Goal: Use online tool/utility: Utilize a website feature to perform a specific function

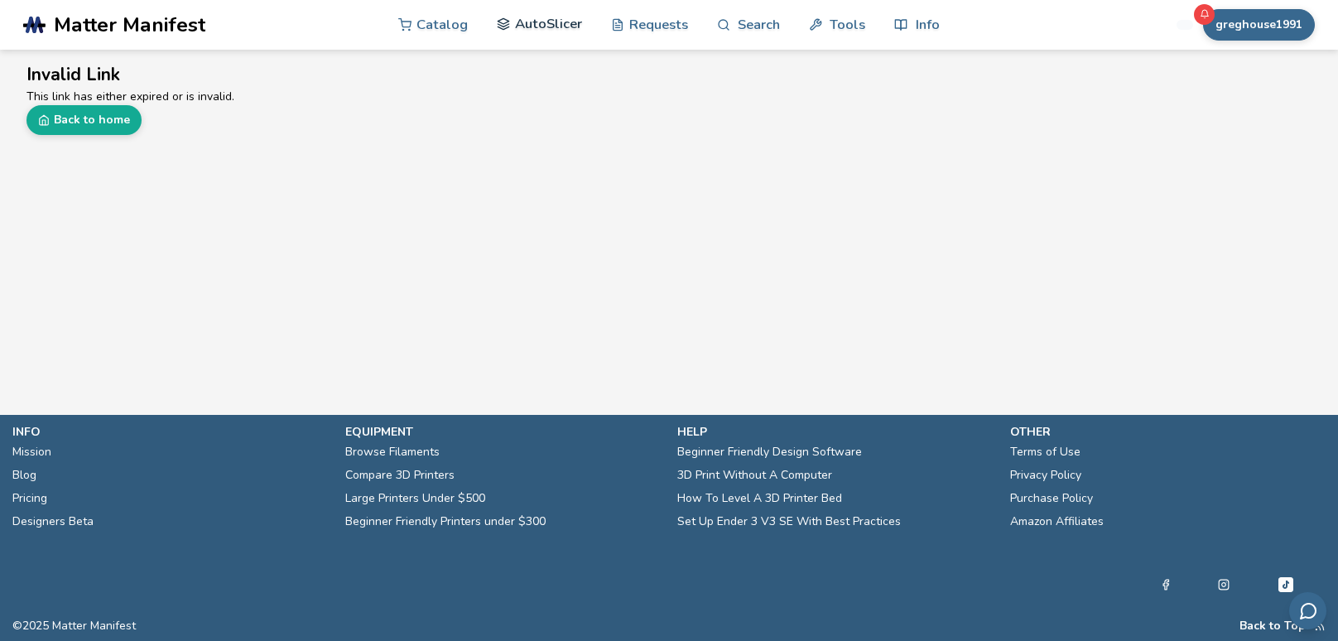
click at [538, 31] on link "AutoSlicer" at bounding box center [539, 24] width 85 height 50
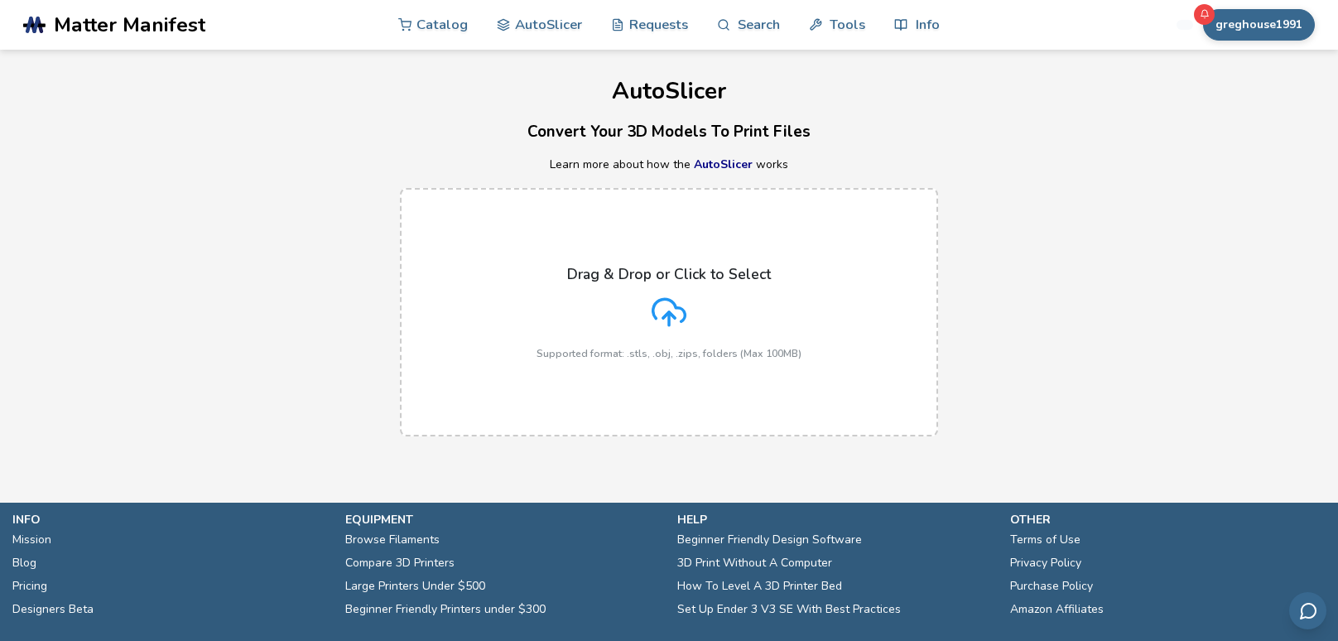
click at [663, 306] on icon at bounding box center [669, 312] width 35 height 35
click at [0, 0] on input "Drag & Drop or Click to Select Supported format: .stls, .obj, .zips, folders (M…" at bounding box center [0, 0] width 0 height 0
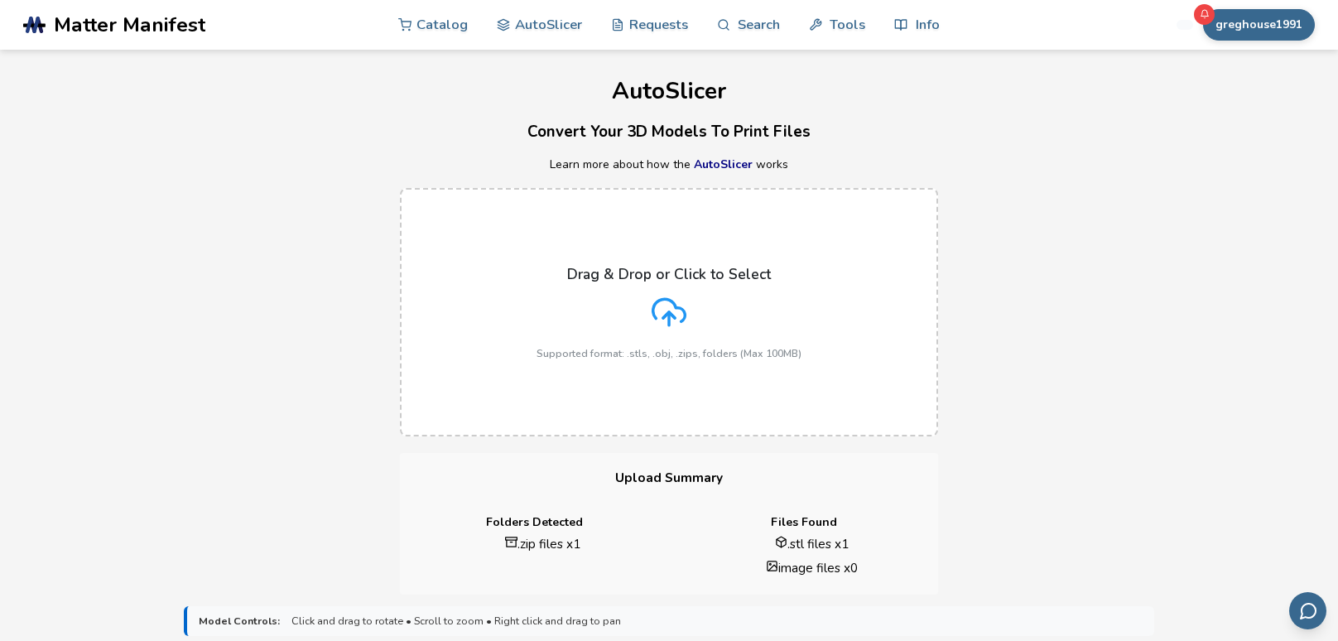
click at [311, 426] on div "Drag & Drop or Click to Select Supported format: .stls, .obj, .zips, folders (M…" at bounding box center [669, 312] width 1338 height 282
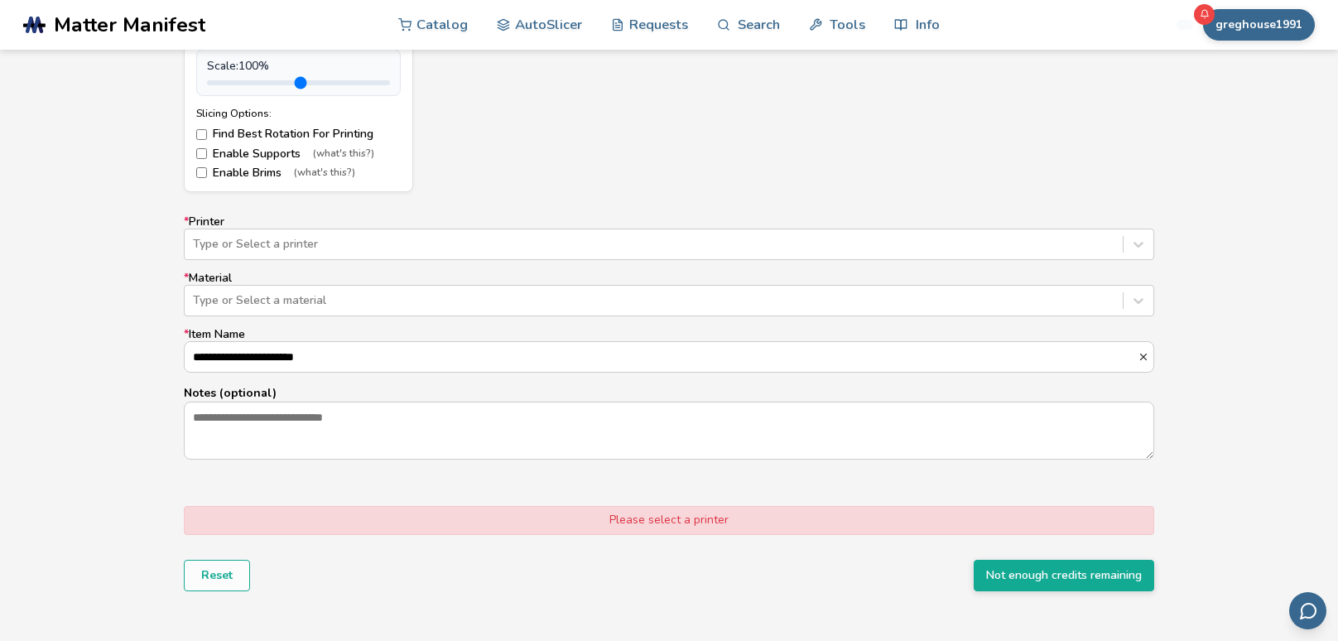
scroll to position [917, 0]
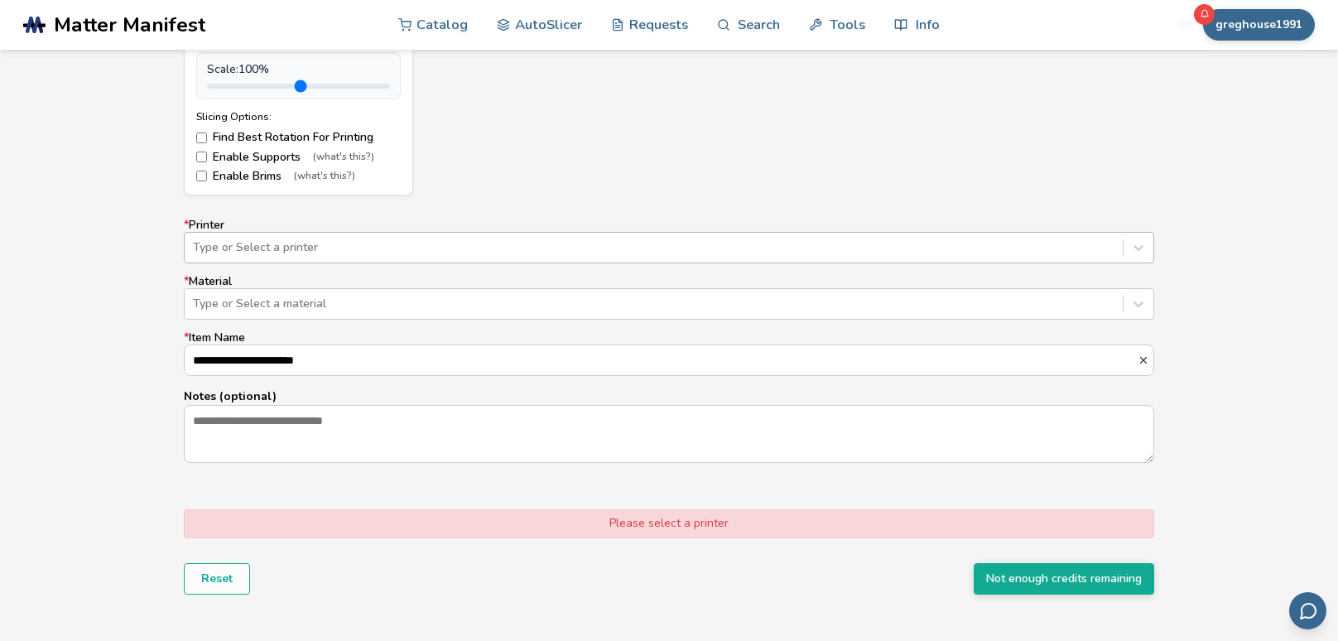
click at [377, 243] on div at bounding box center [654, 247] width 922 height 17
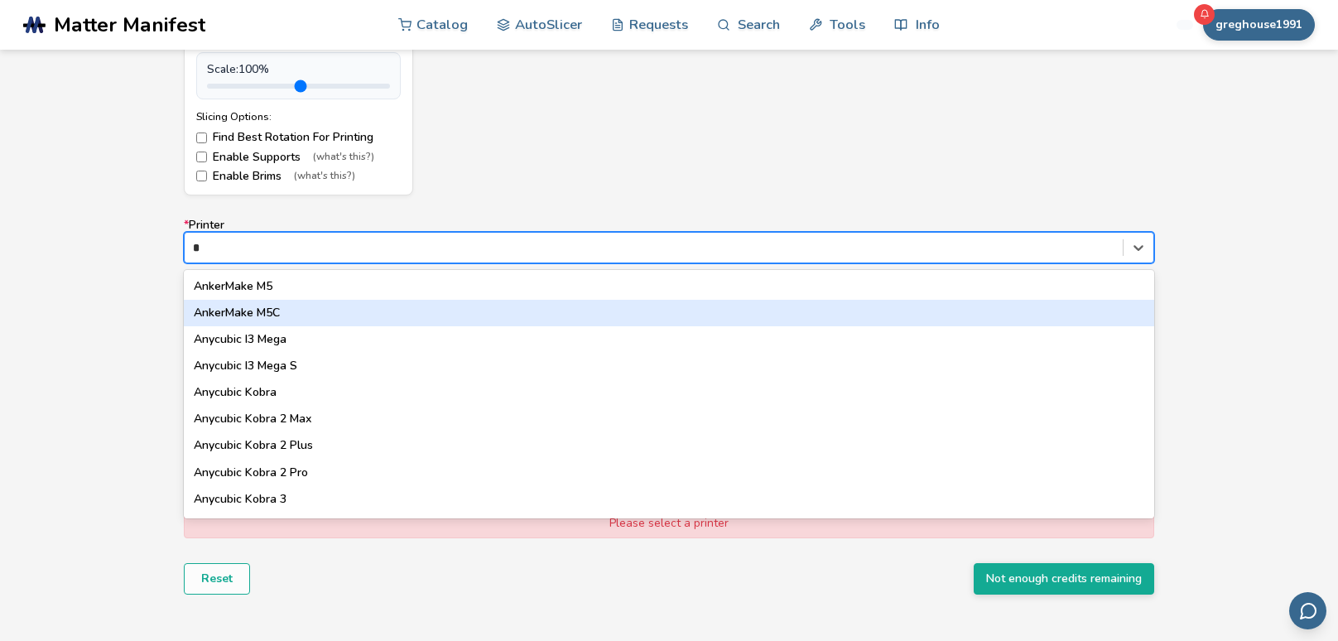
type input "**"
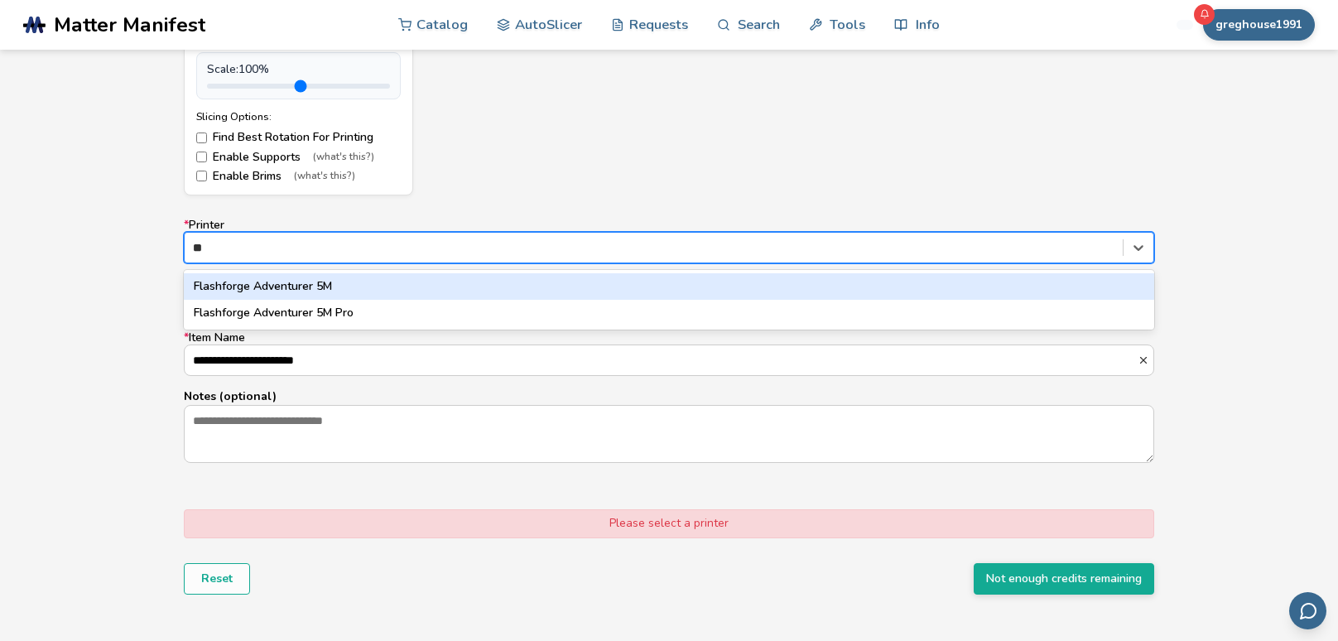
click at [287, 283] on div "Flashforge Adventurer 5M" at bounding box center [669, 286] width 971 height 27
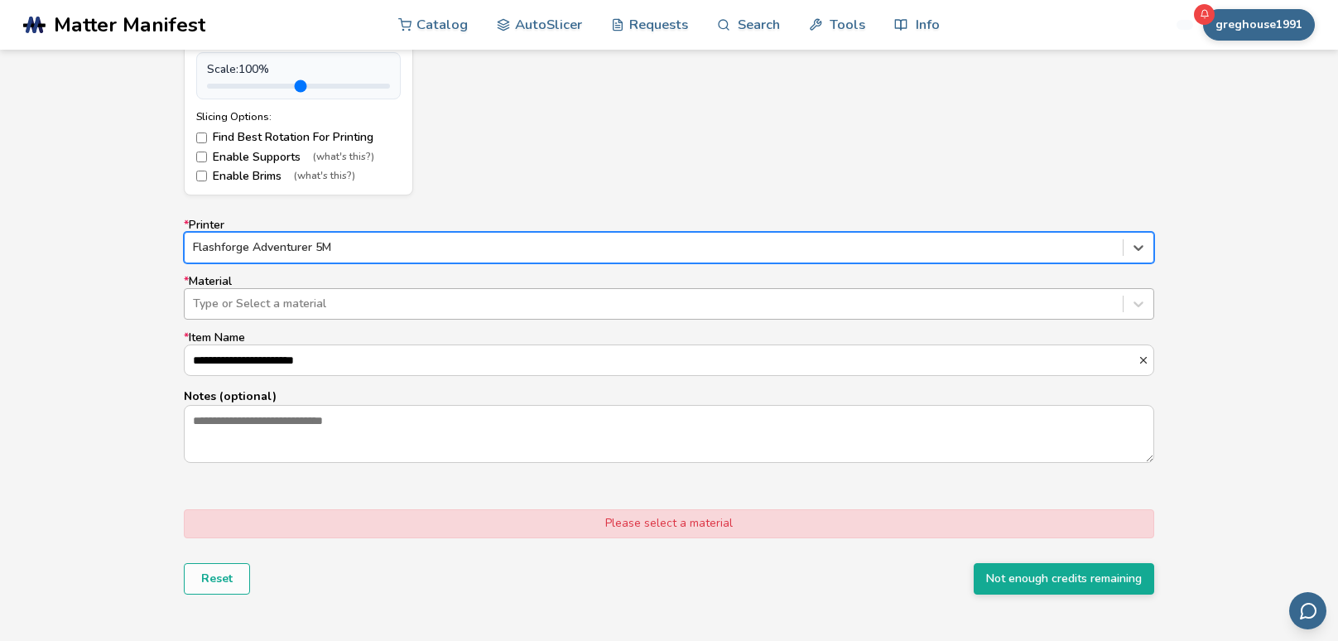
click at [287, 305] on div at bounding box center [654, 304] width 922 height 17
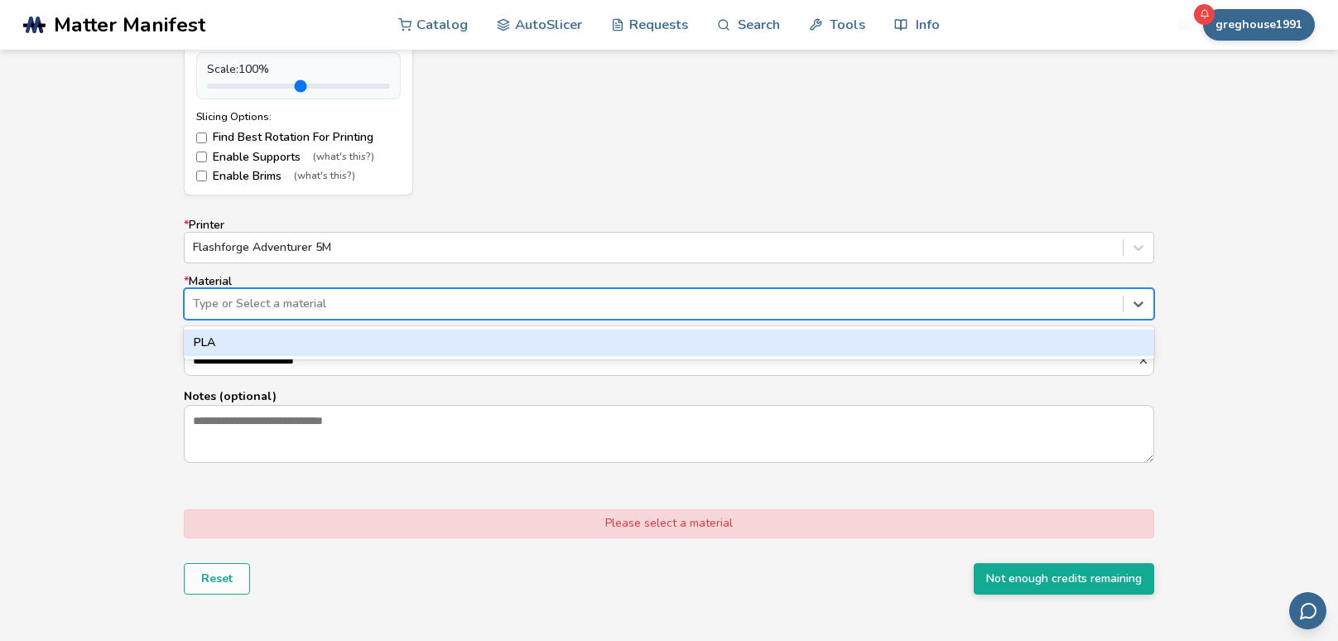
click at [286, 340] on div "PLA" at bounding box center [669, 343] width 971 height 27
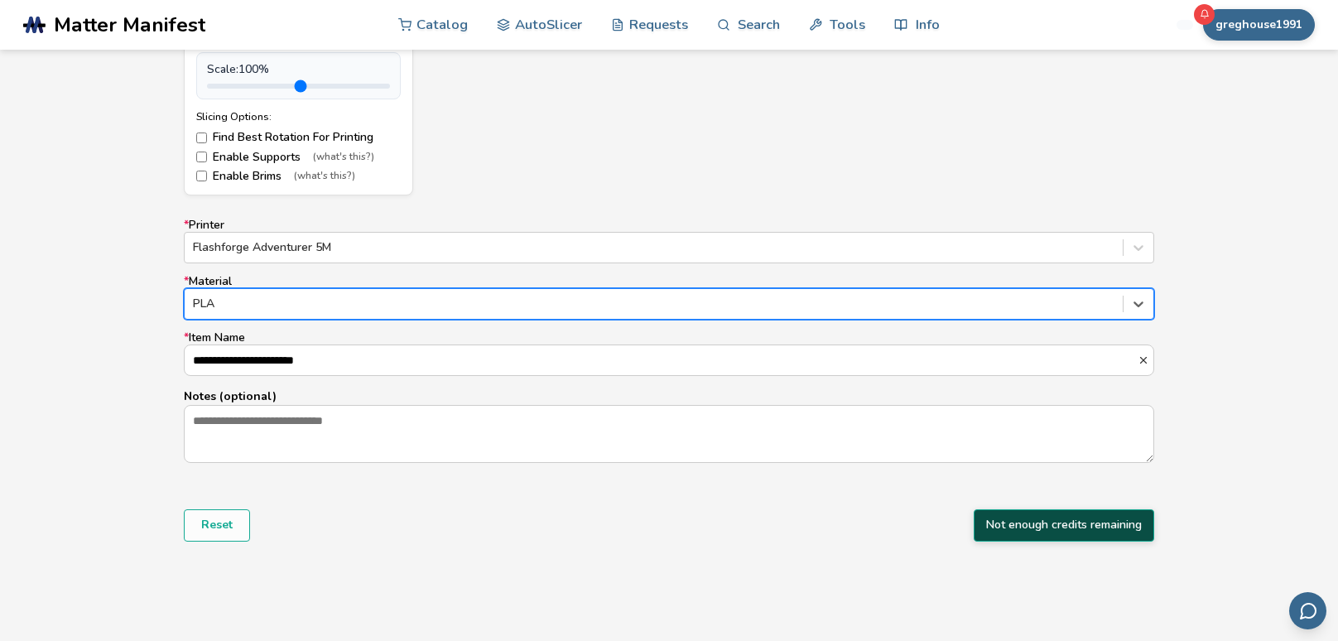
click at [1051, 534] on button "Not enough credits remaining" at bounding box center [1064, 524] width 181 height 31
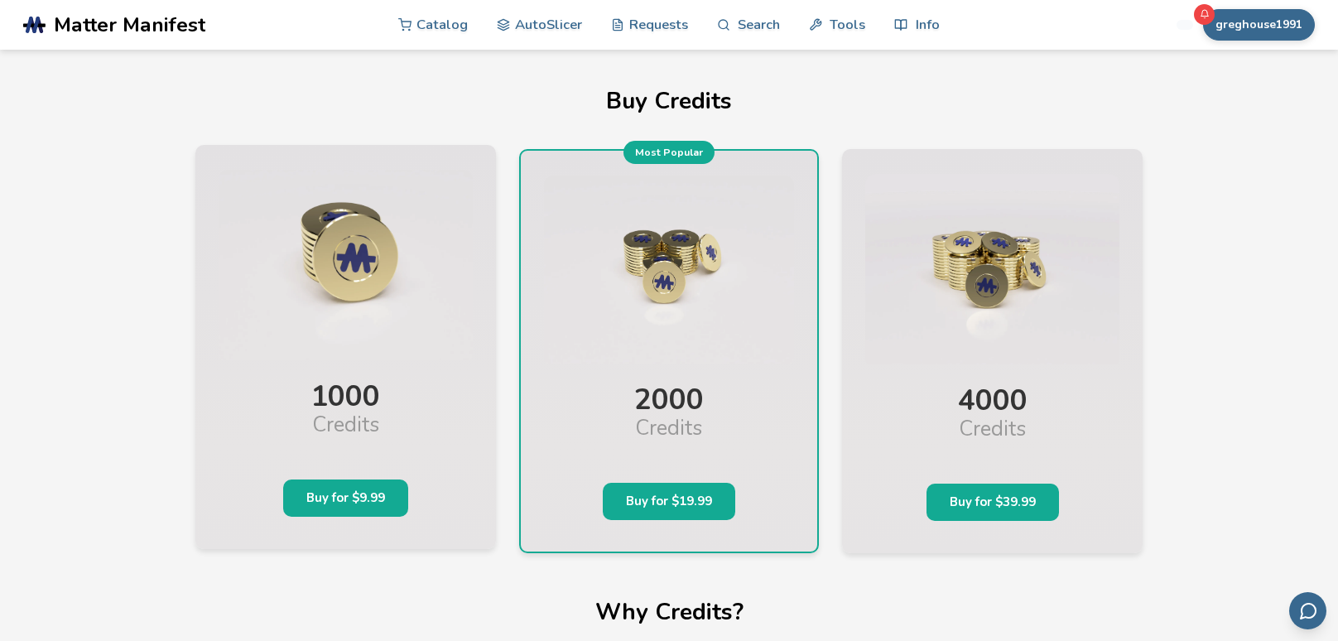
click at [363, 507] on button "Buy for $9.99" at bounding box center [345, 497] width 125 height 37
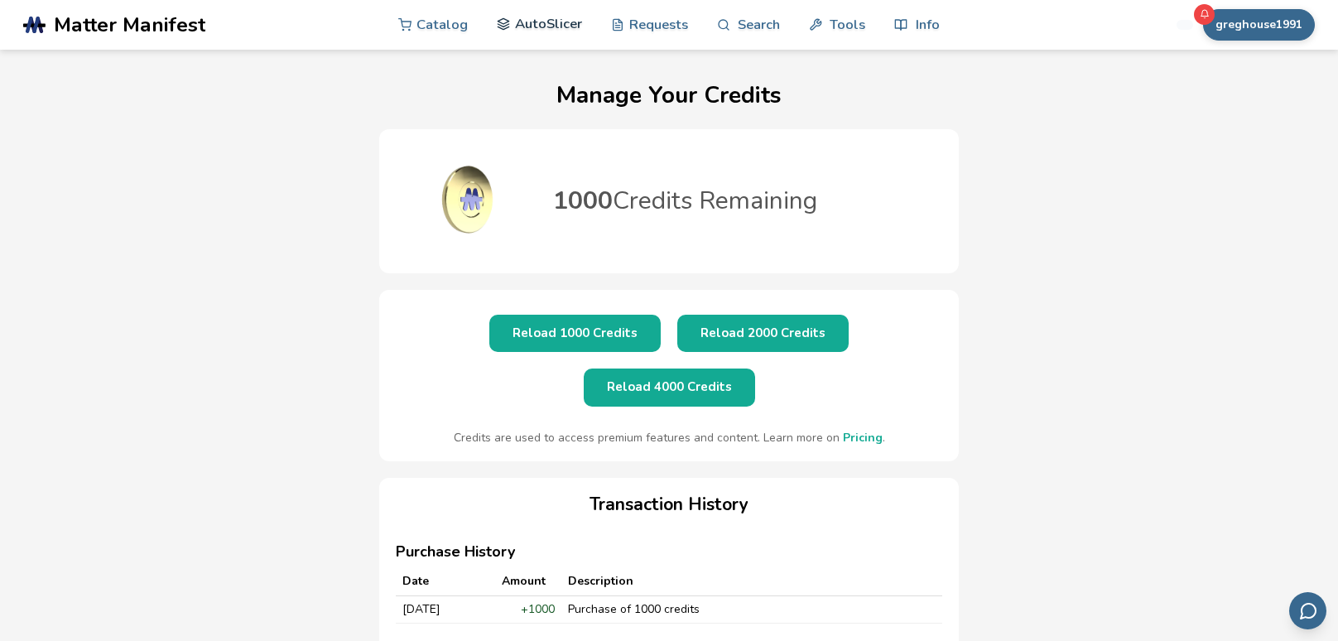
click at [561, 31] on link "AutoSlicer" at bounding box center [539, 24] width 85 height 50
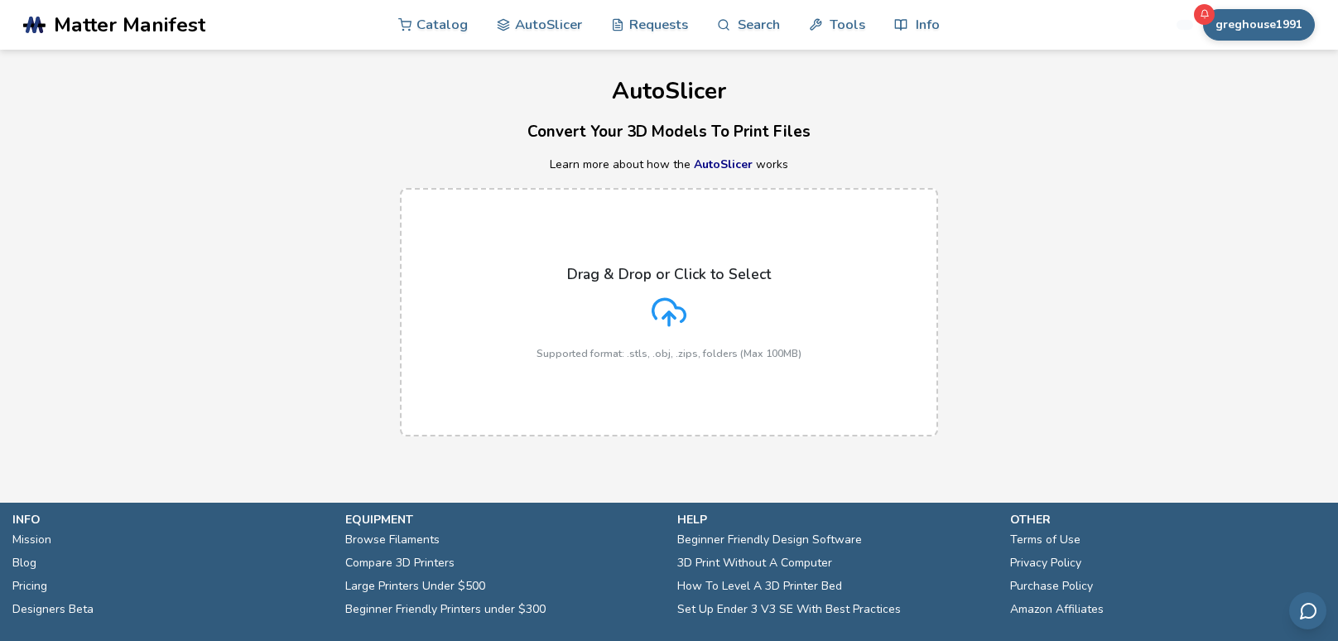
click at [581, 367] on label "Drag & Drop or Click to Select Supported format: .stls, .obj, .zips, folders (M…" at bounding box center [669, 312] width 538 height 248
click at [0, 0] on input "Drag & Drop or Click to Select Supported format: .stls, .obj, .zips, folders (M…" at bounding box center [0, 0] width 0 height 0
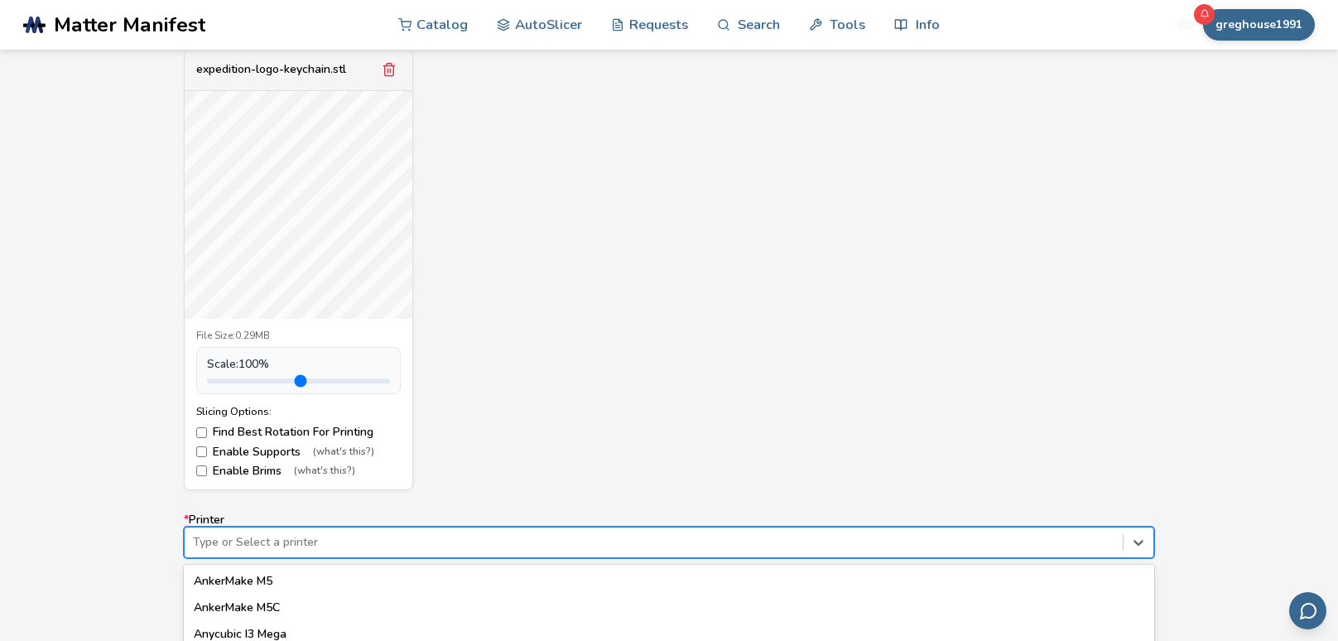
scroll to position [801, 0]
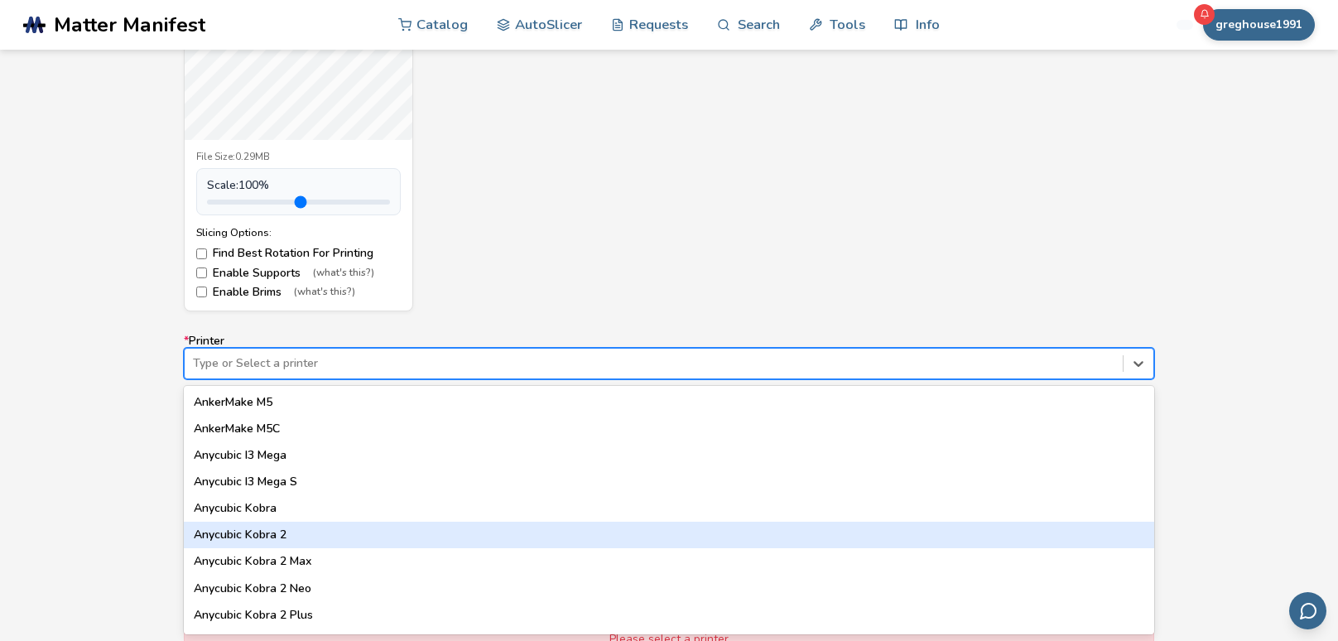
click at [374, 379] on div "64 results available. Use Up and Down to choose options, press Enter to select …" at bounding box center [669, 363] width 971 height 31
type input "*"
click at [375, 548] on div "Anycubic Kobra 2 Max" at bounding box center [669, 561] width 971 height 27
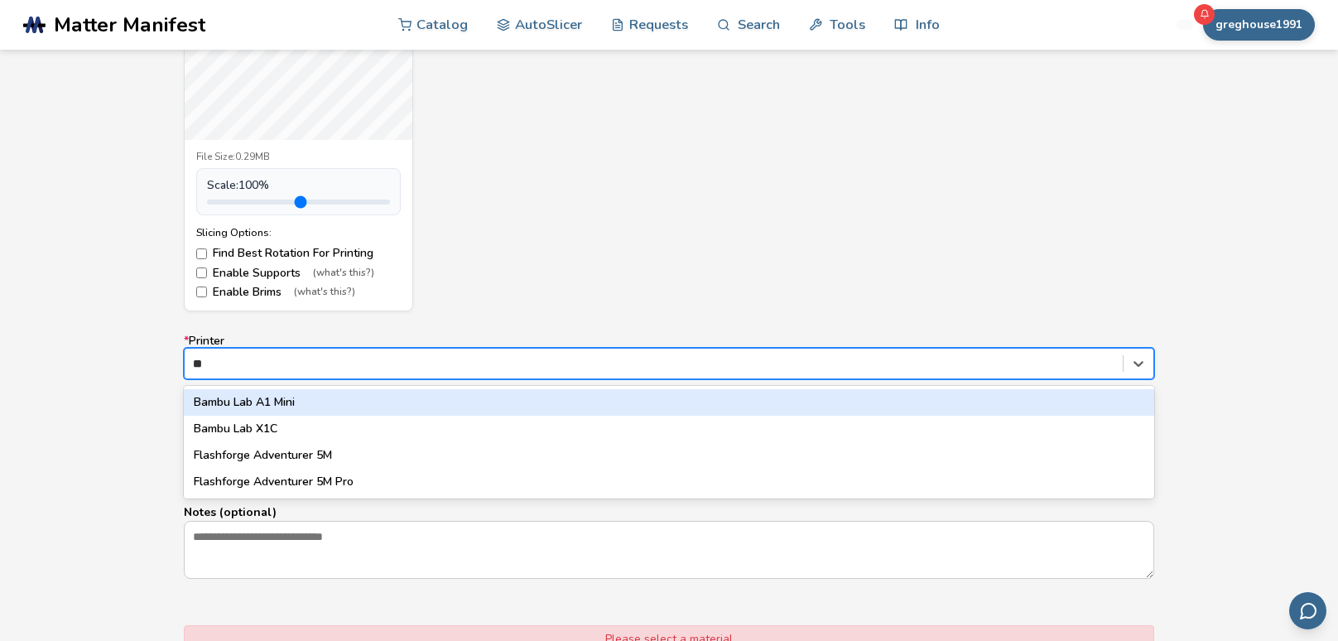
type input "***"
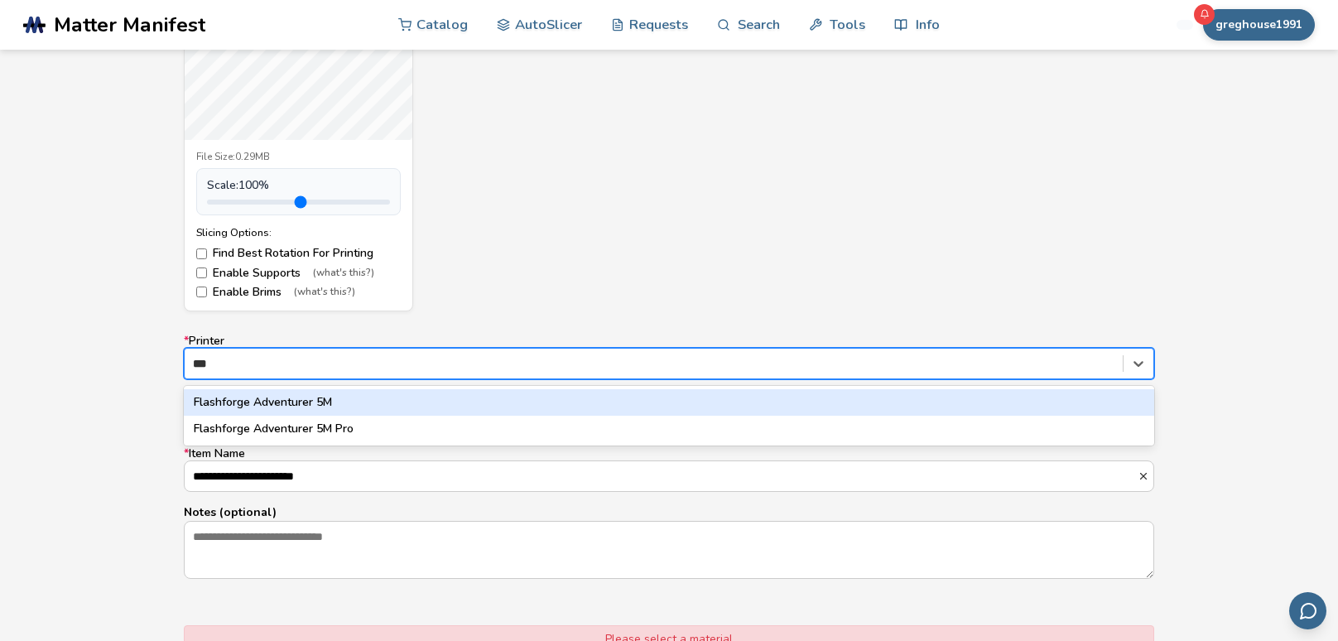
click at [271, 398] on div "Flashforge Adventurer 5M" at bounding box center [669, 402] width 971 height 27
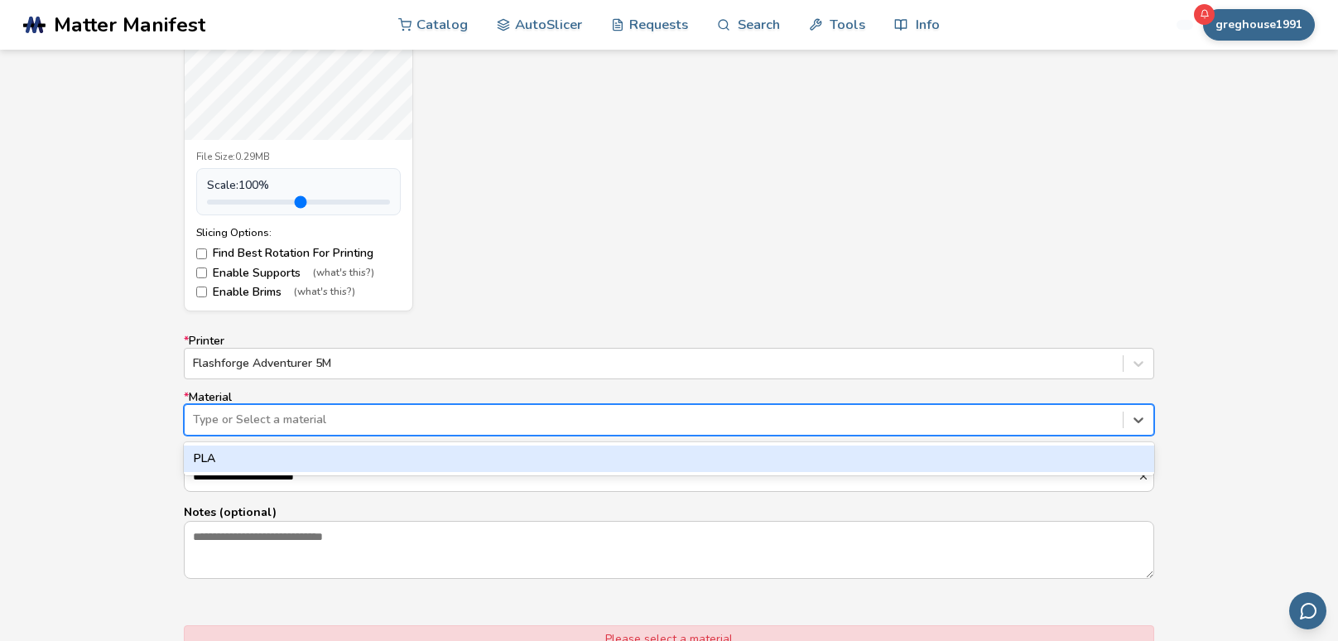
click at [274, 423] on div at bounding box center [654, 420] width 922 height 17
click at [269, 460] on div "PLA" at bounding box center [669, 459] width 971 height 27
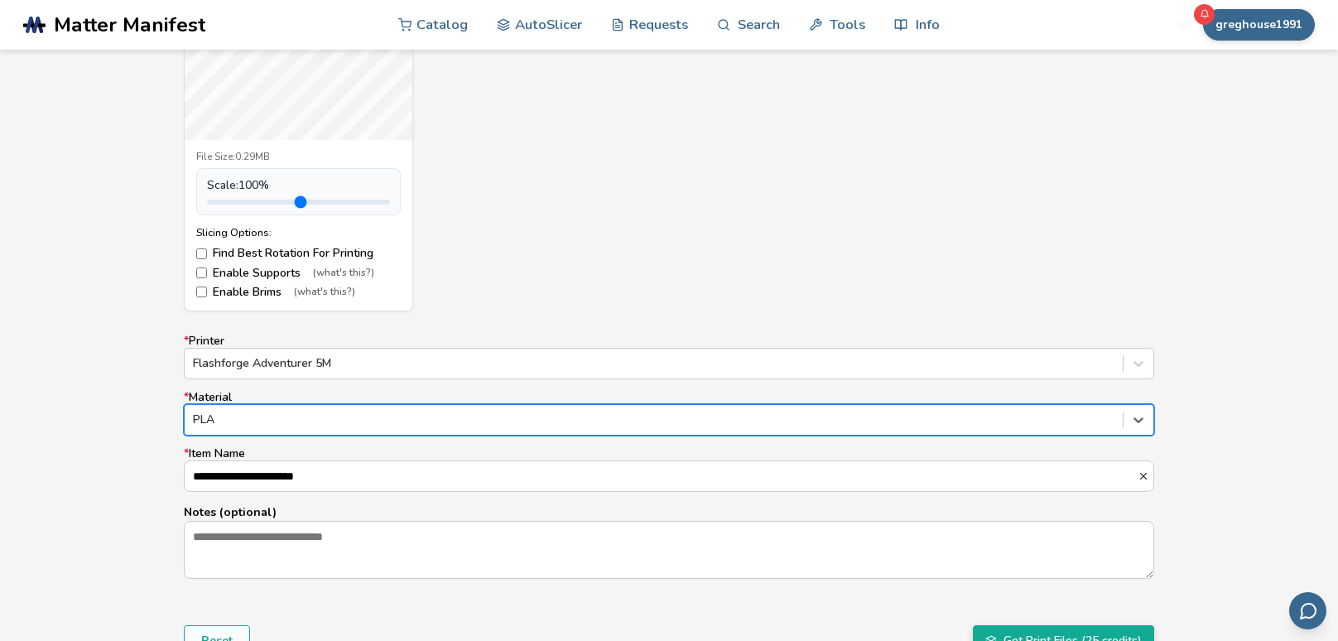
click at [997, 236] on div "expedition-logo-keychain.stl File Size: 0.29MB Scale: 100 % Slicing Options: Fi…" at bounding box center [669, 90] width 971 height 441
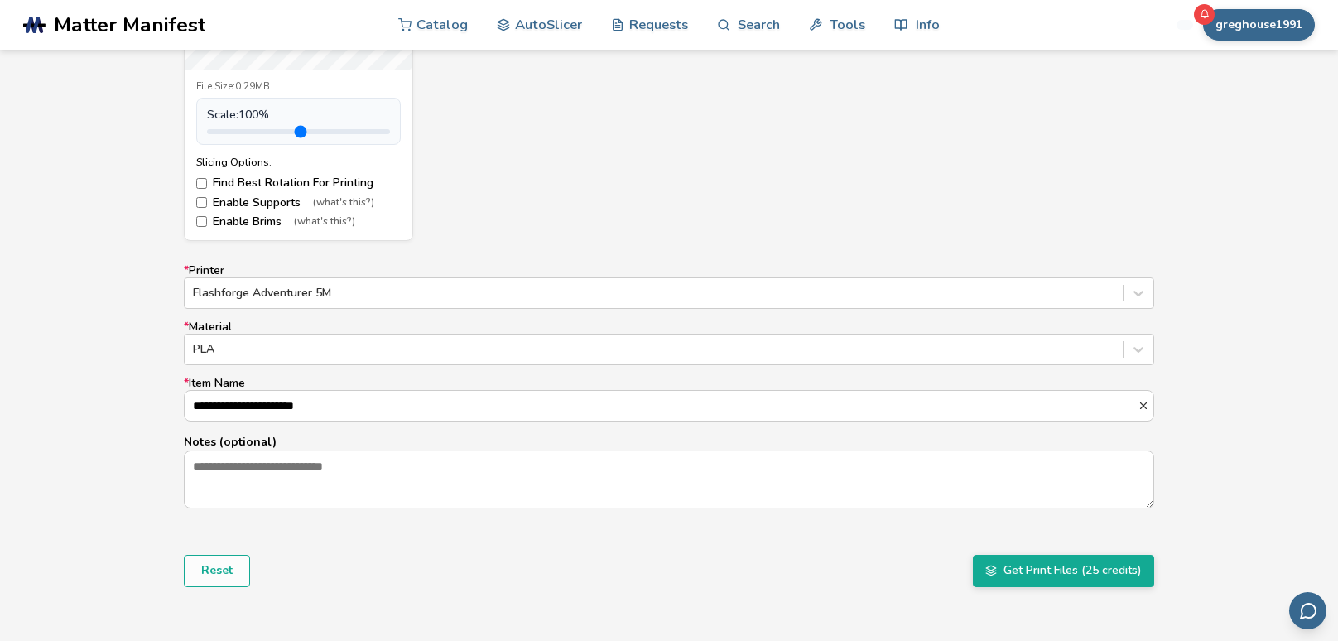
scroll to position [899, 0]
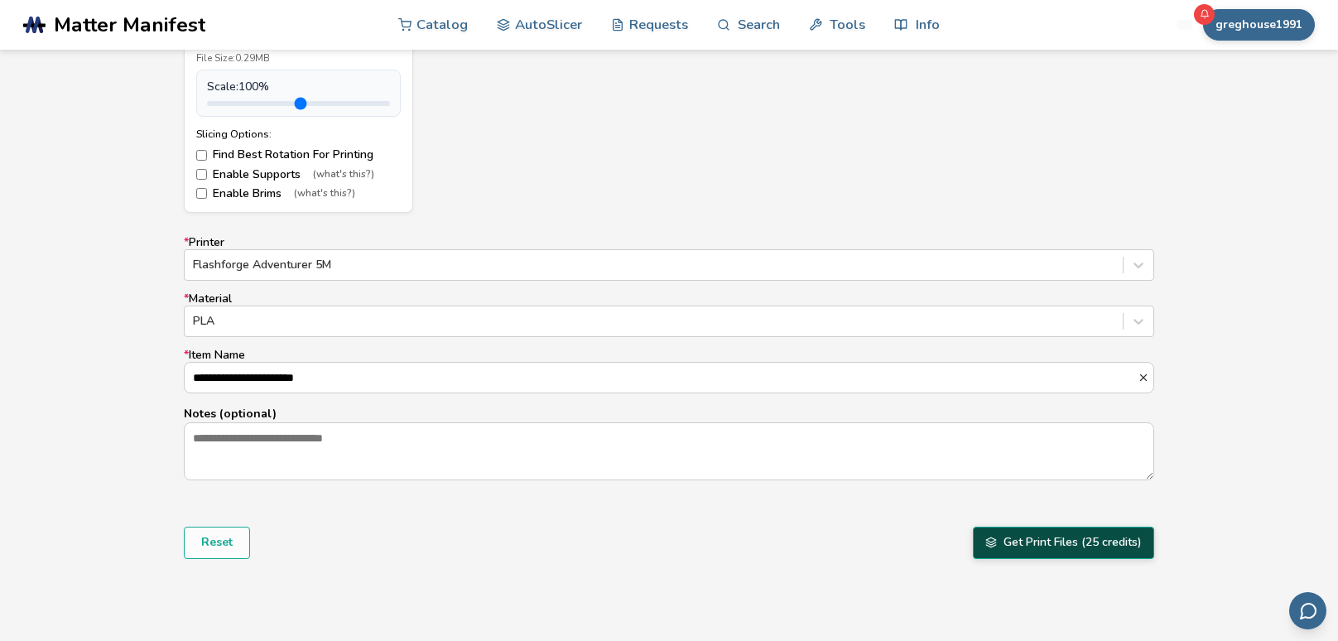
click at [1006, 552] on button "Get Print Files (25 credits)" at bounding box center [1063, 542] width 181 height 31
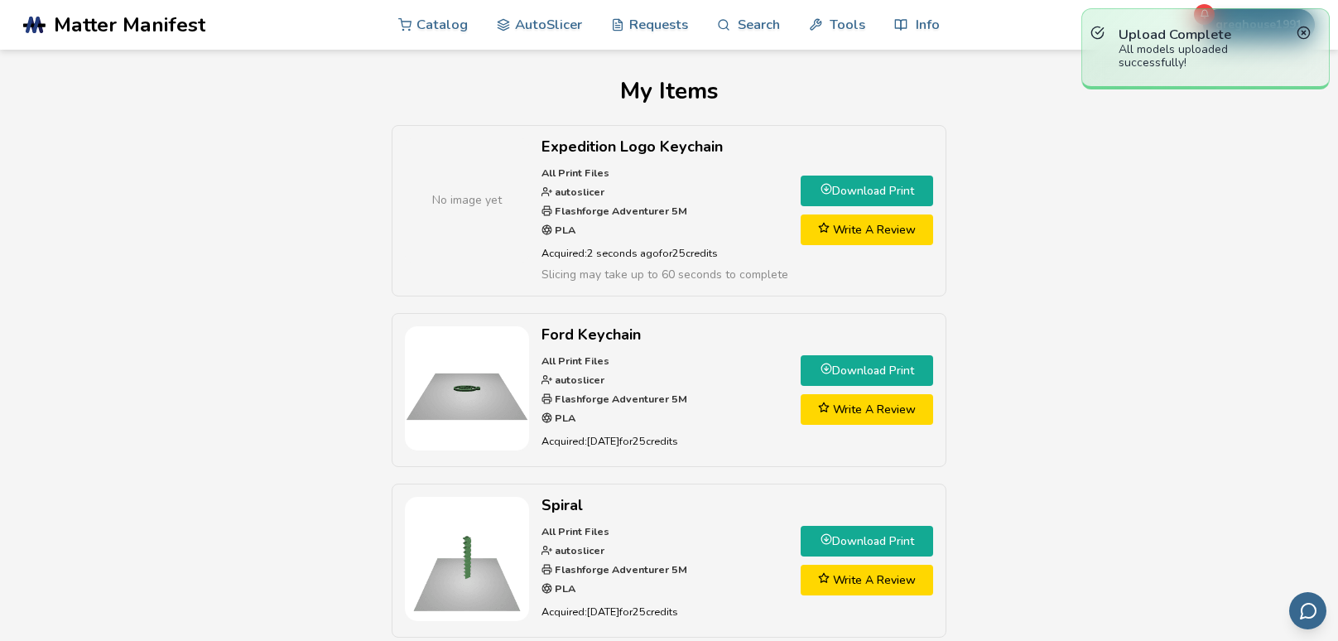
click at [857, 190] on link "Download Print" at bounding box center [867, 191] width 133 height 31
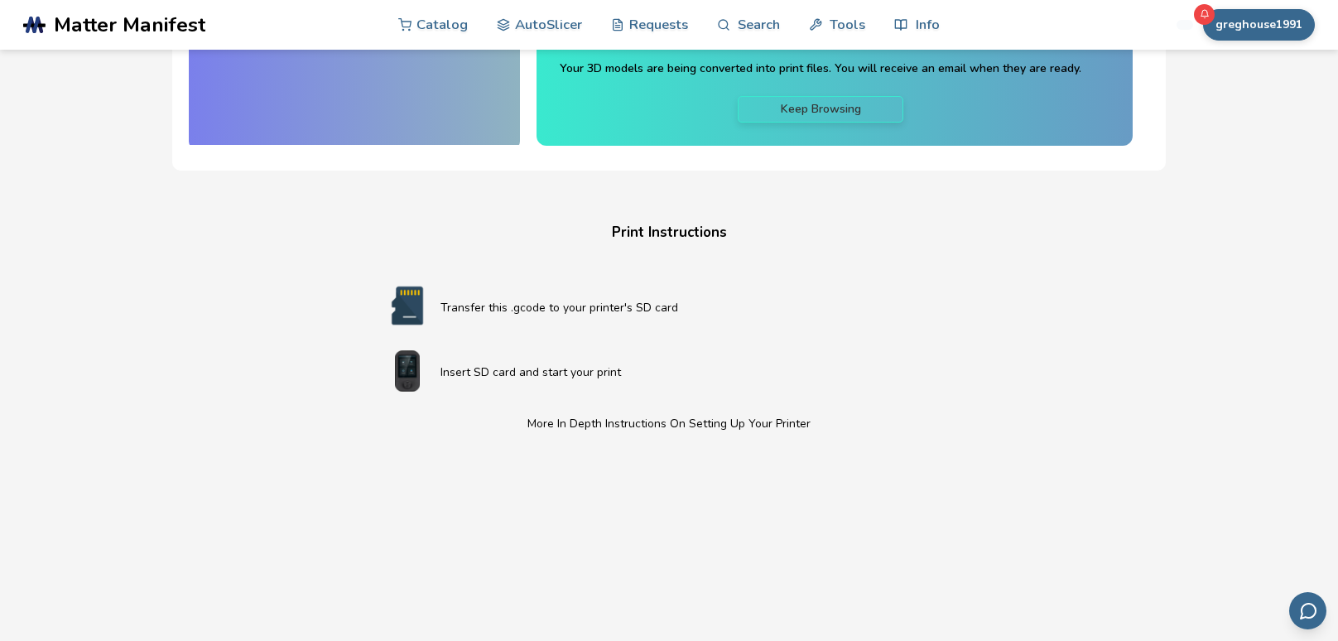
scroll to position [239, 0]
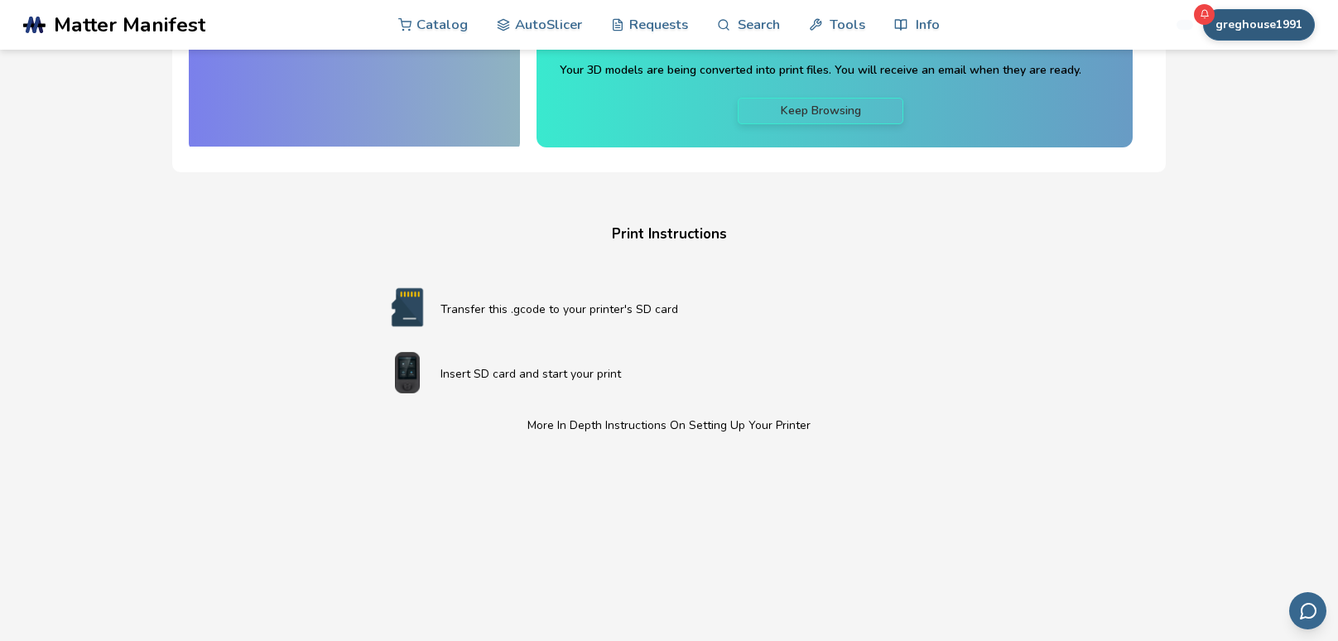
click at [1245, 30] on button "greghouse1991" at bounding box center [1259, 24] width 112 height 31
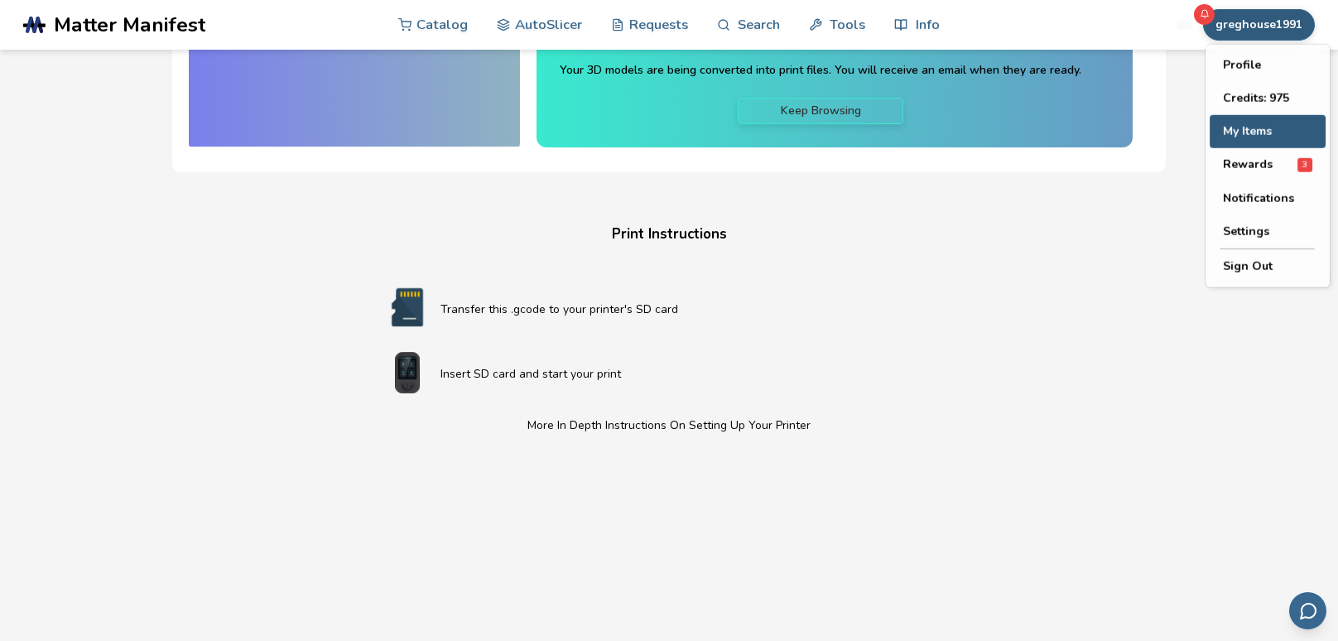
click at [1260, 137] on button "My Items" at bounding box center [1268, 131] width 116 height 33
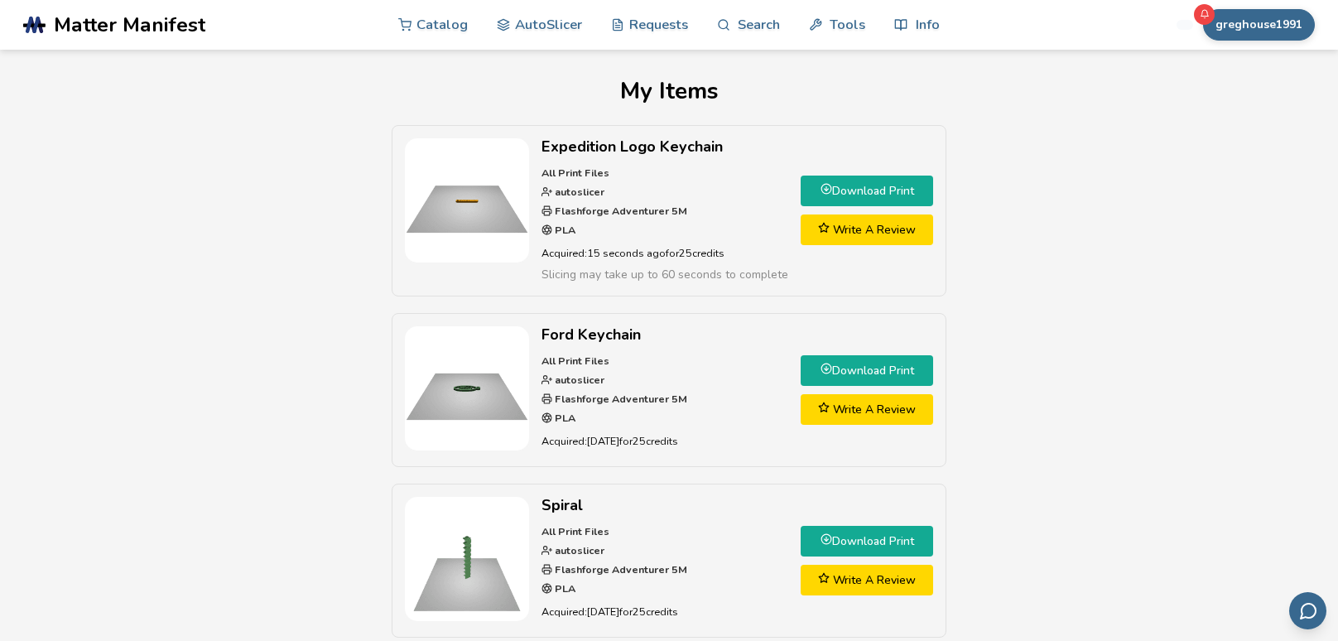
click at [840, 196] on link "Download Print" at bounding box center [867, 191] width 133 height 31
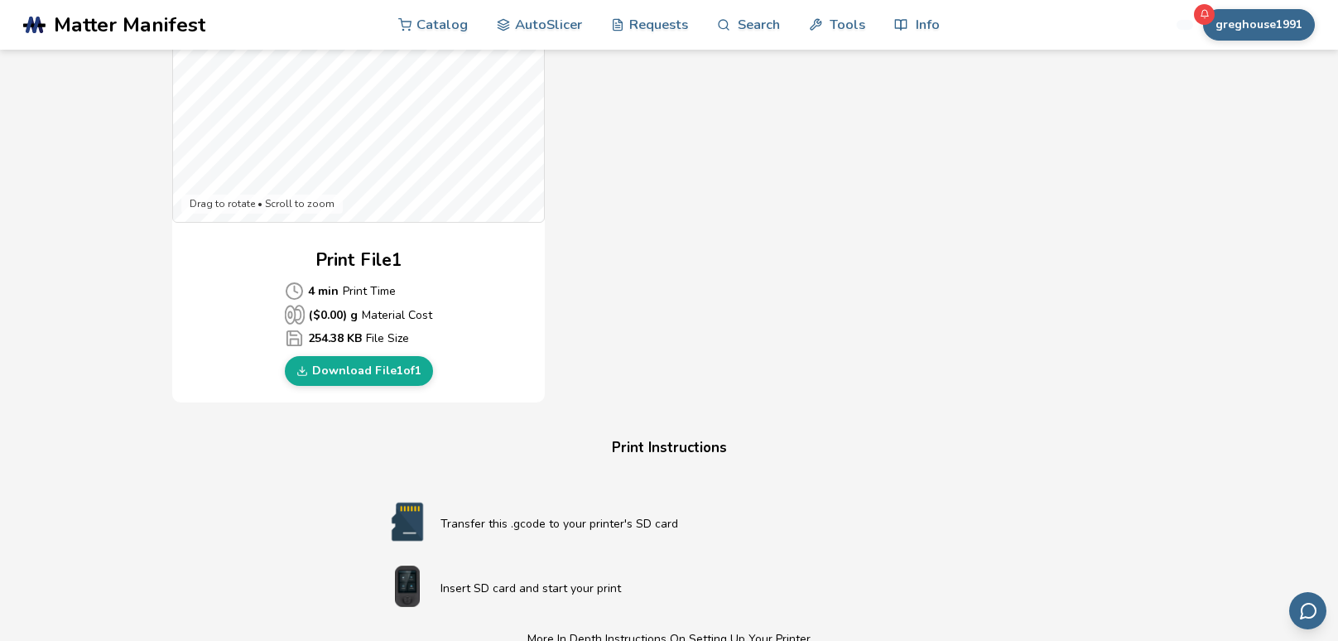
scroll to position [622, 0]
click at [359, 370] on link "Download File 1 of 1" at bounding box center [359, 370] width 148 height 30
